Goal: Navigation & Orientation: Find specific page/section

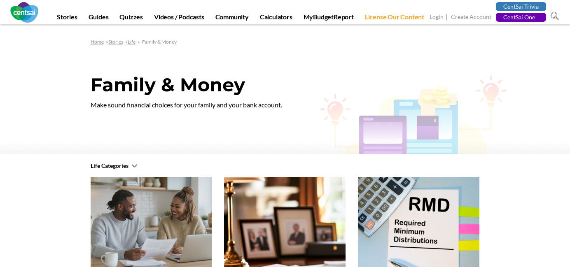
scroll to position [449, 0]
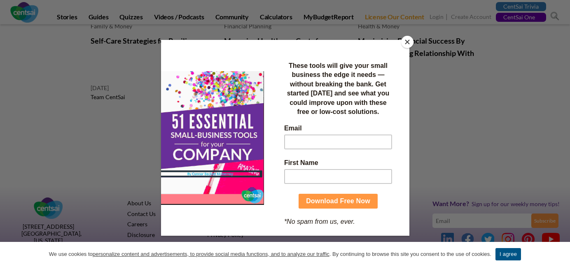
click at [402, 44] on button "Close" at bounding box center [407, 42] width 12 height 12
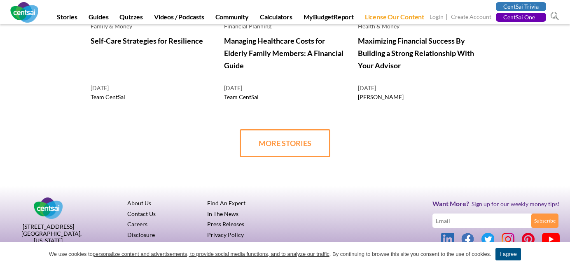
click at [137, 204] on link "About Us" at bounding box center [139, 203] width 24 height 7
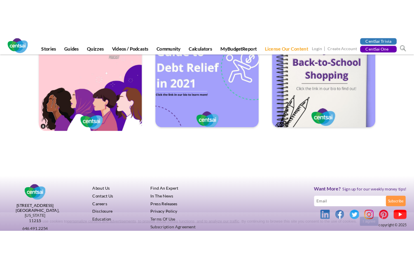
scroll to position [1059, 0]
